Goal: Task Accomplishment & Management: Use online tool/utility

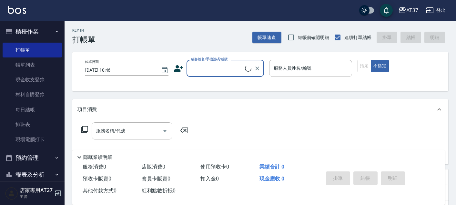
click at [39, 140] on link "現場電腦打卡" at bounding box center [32, 139] width 59 height 15
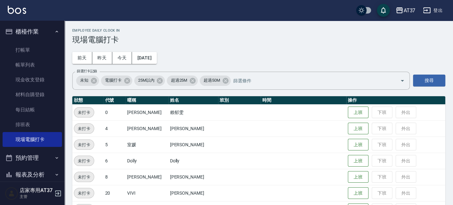
scroll to position [36, 0]
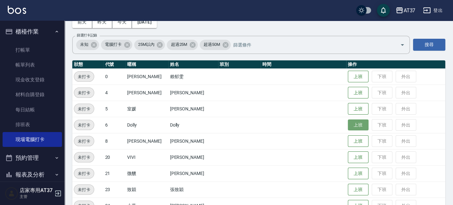
click at [350, 123] on button "上班" at bounding box center [358, 124] width 21 height 11
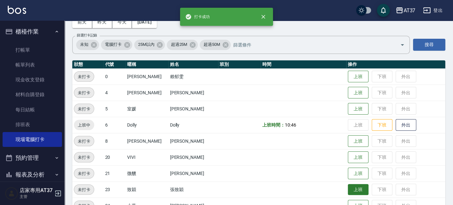
click at [349, 187] on button "上班" at bounding box center [358, 189] width 21 height 11
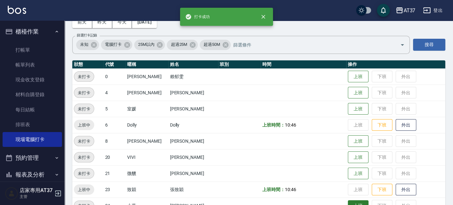
click at [350, 202] on button "上班" at bounding box center [358, 205] width 21 height 11
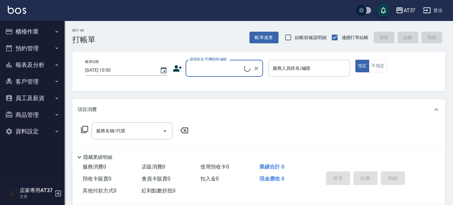
click at [33, 33] on button "櫃檯作業" at bounding box center [32, 31] width 59 height 17
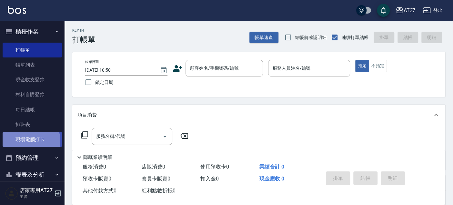
click at [28, 141] on link "現場電腦打卡" at bounding box center [32, 139] width 59 height 15
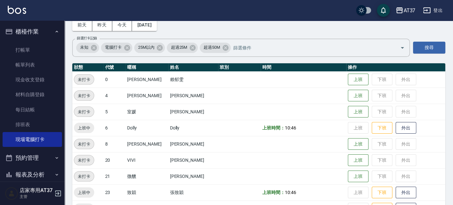
scroll to position [72, 0]
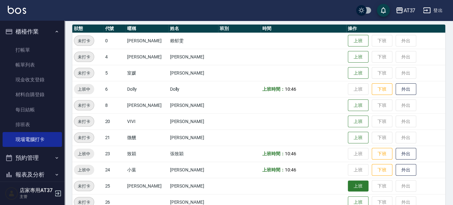
click at [348, 189] on button "上班" at bounding box center [358, 185] width 21 height 11
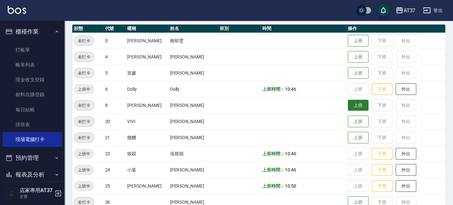
click at [348, 101] on button "上班" at bounding box center [358, 105] width 21 height 11
